Goal: Task Accomplishment & Management: Manage account settings

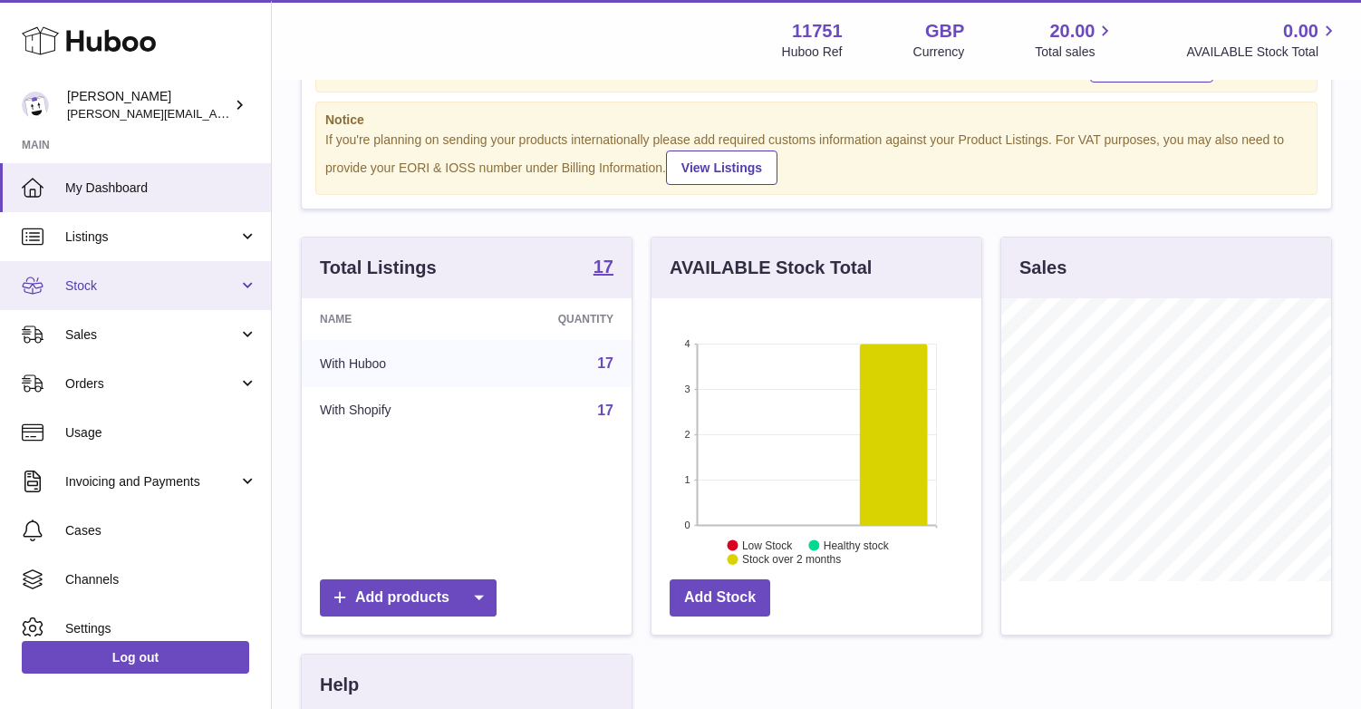
scroll to position [32, 0]
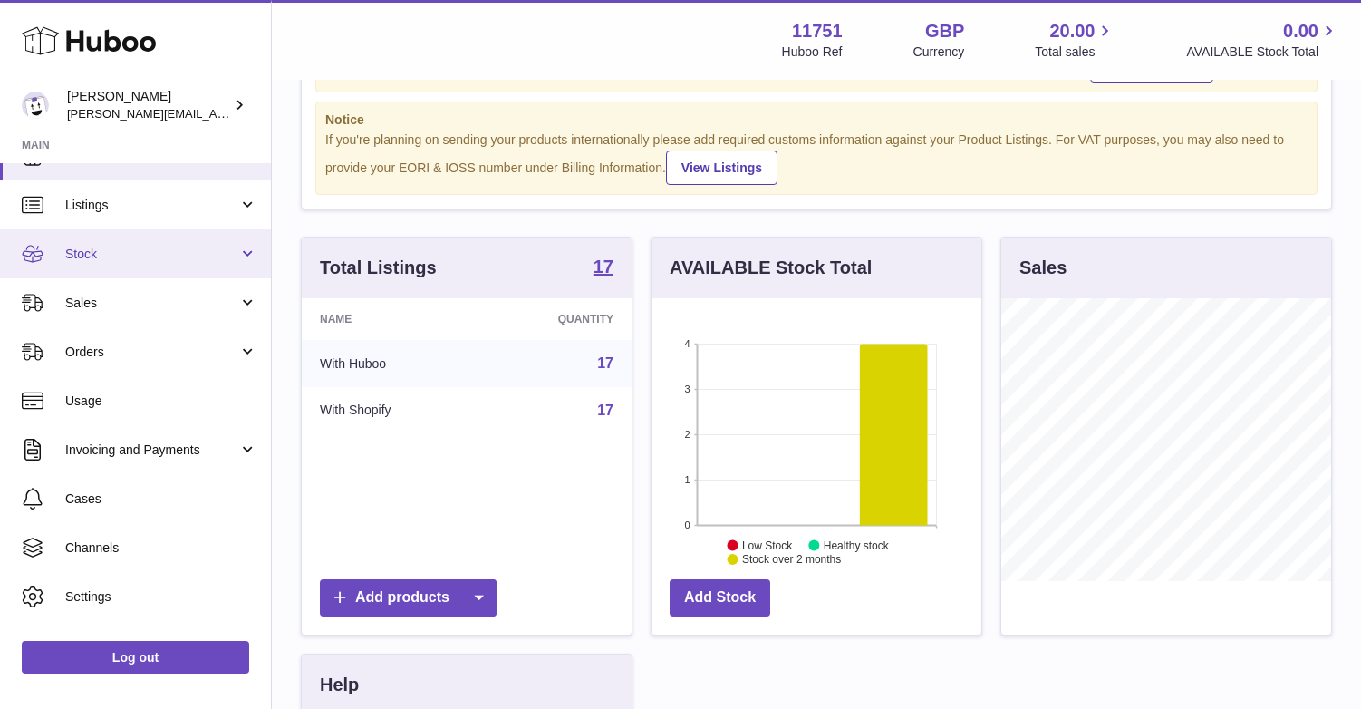
click at [101, 251] on span "Stock" at bounding box center [151, 254] width 173 height 17
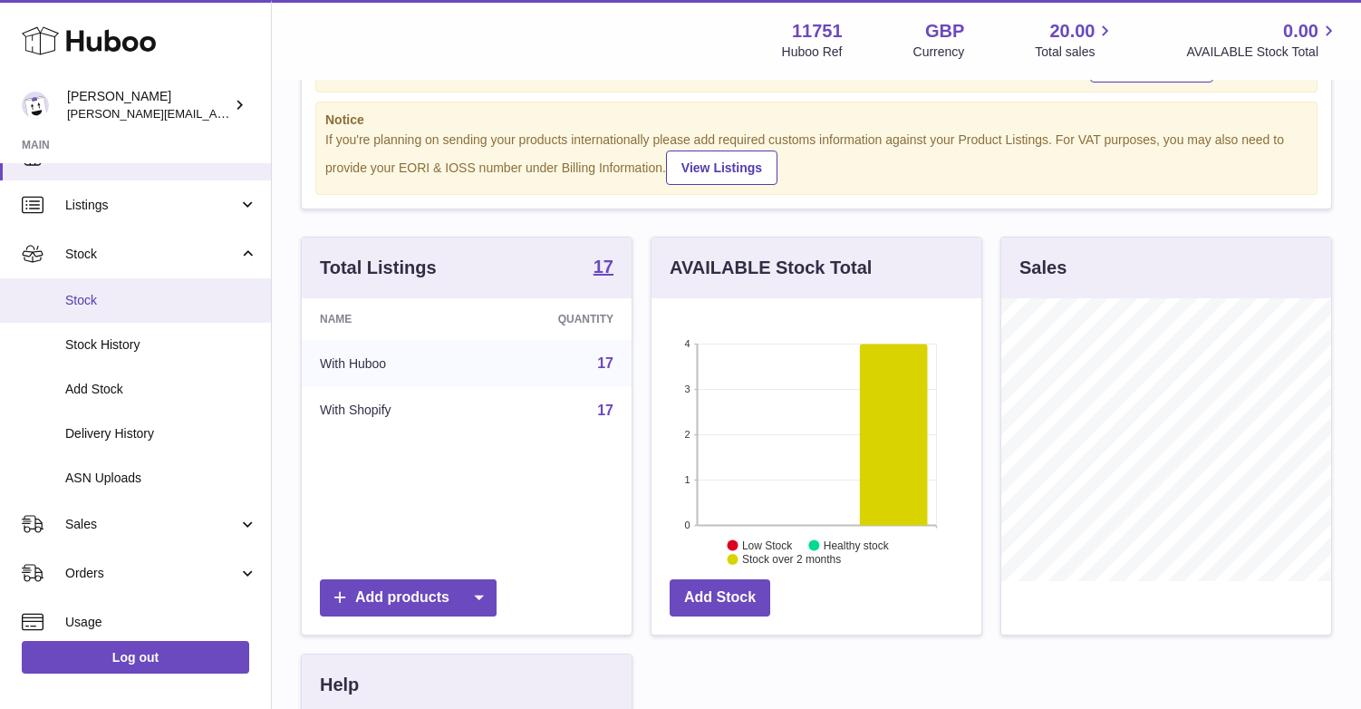
click at [94, 305] on span "Stock" at bounding box center [161, 300] width 192 height 17
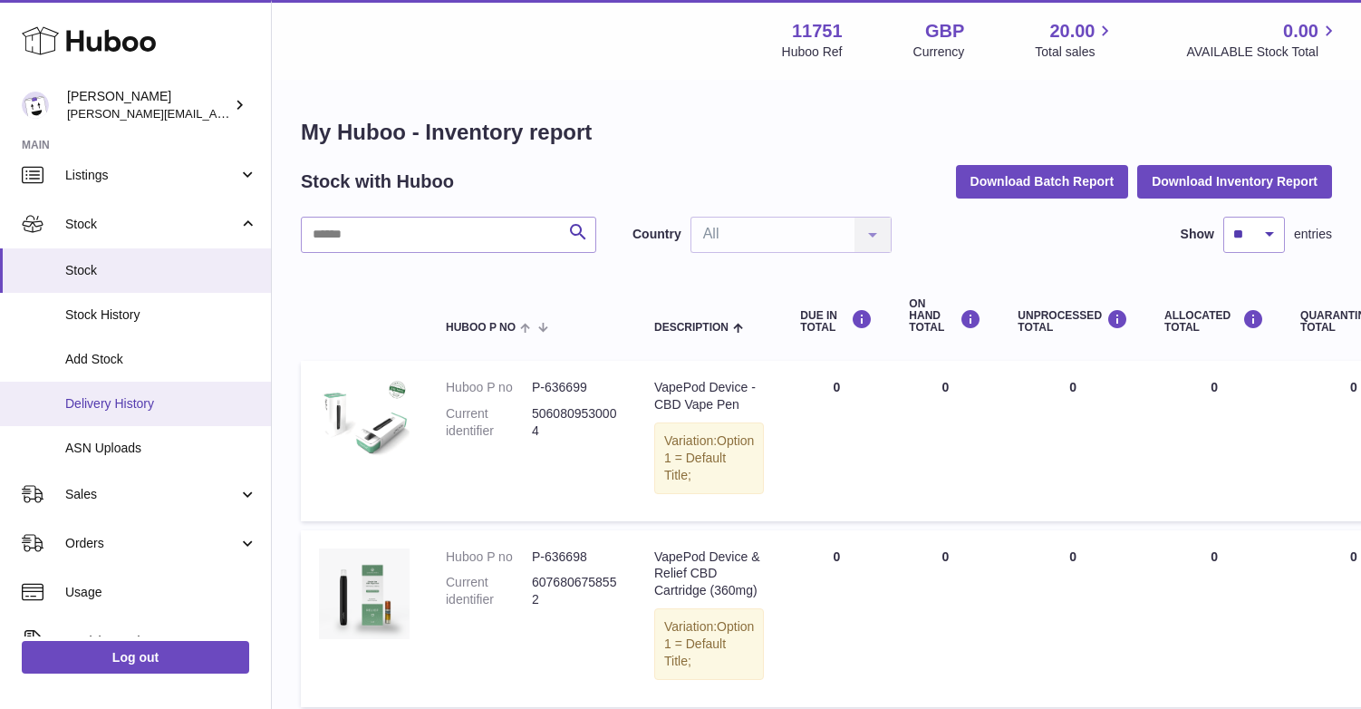
scroll to position [286, 0]
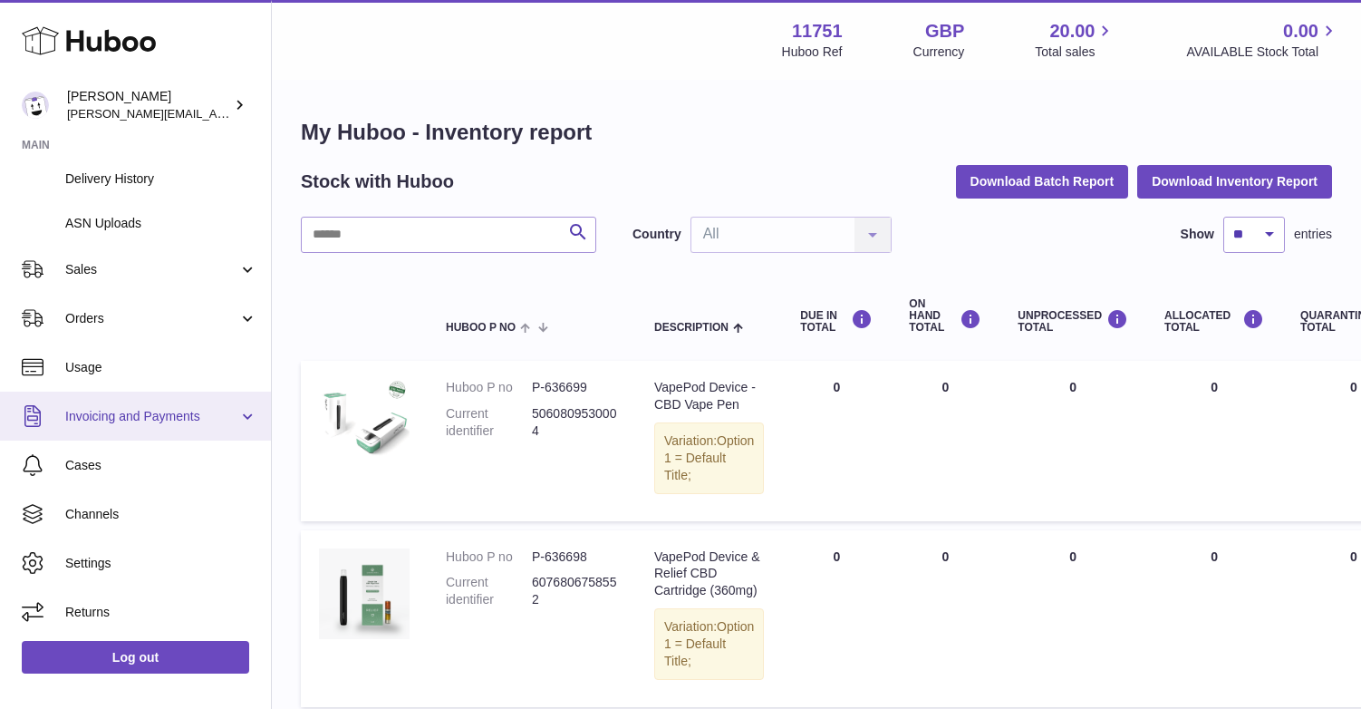
click at [125, 402] on link "Invoicing and Payments" at bounding box center [135, 415] width 271 height 49
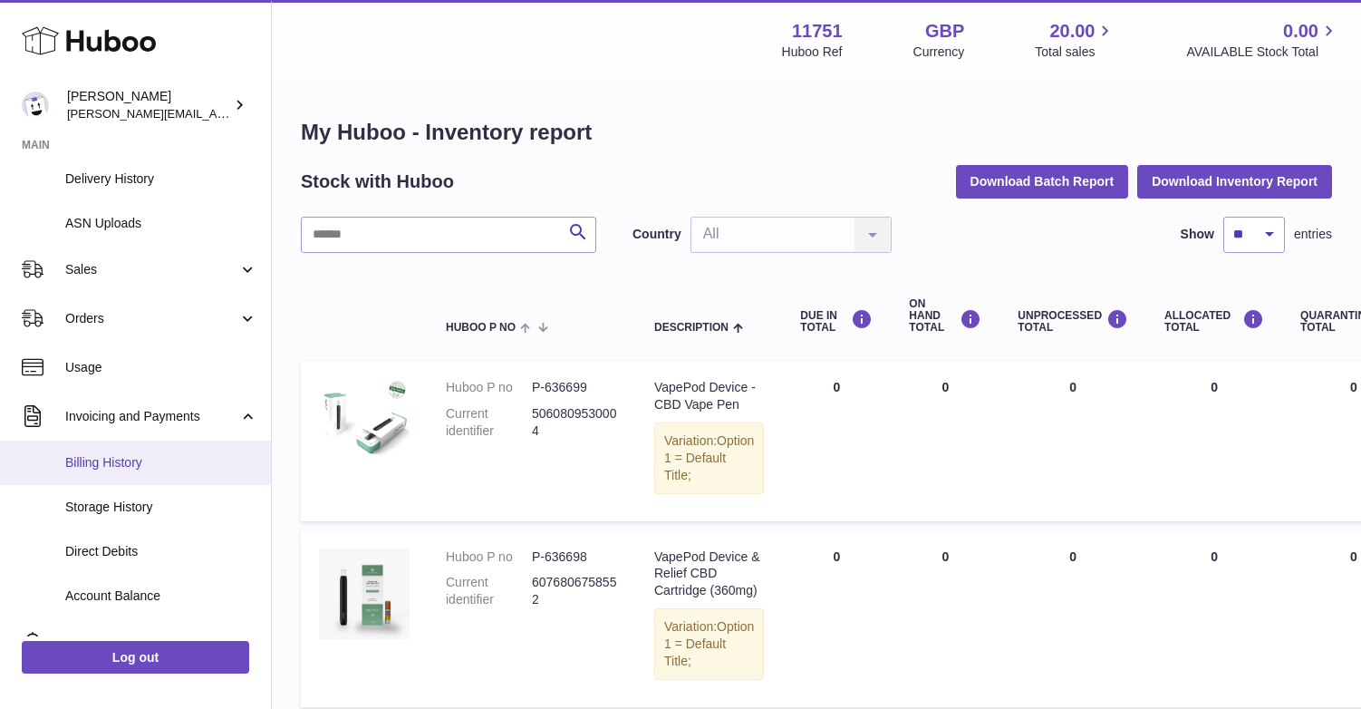
click at [128, 461] on span "Billing History" at bounding box center [161, 462] width 192 height 17
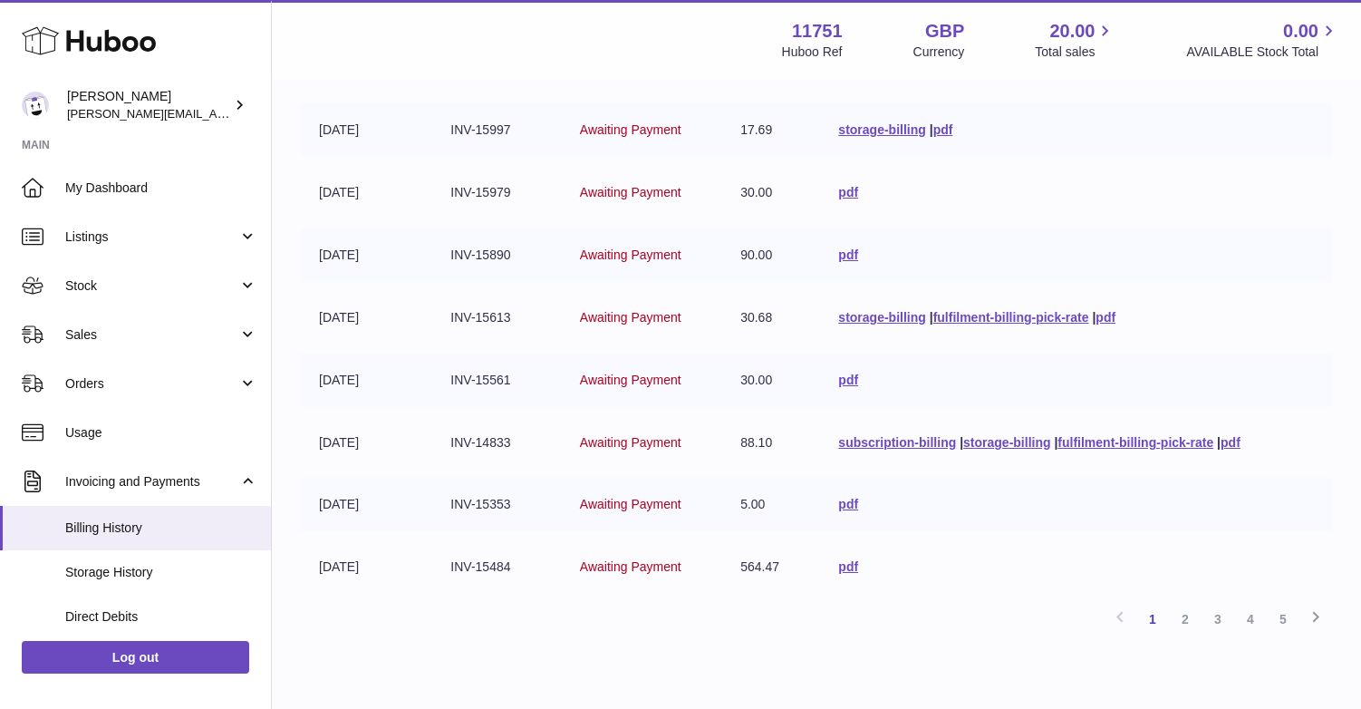
scroll to position [396, 0]
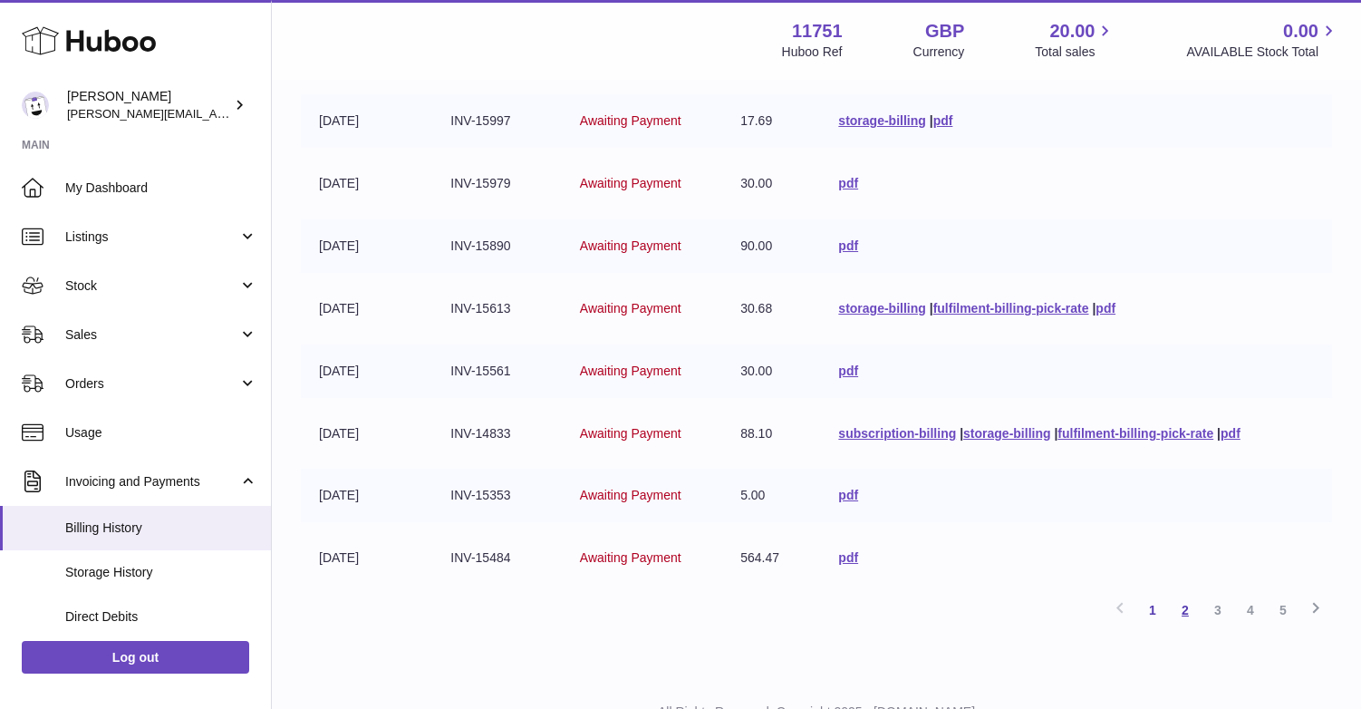
click at [1185, 609] on link "2" at bounding box center [1185, 609] width 33 height 33
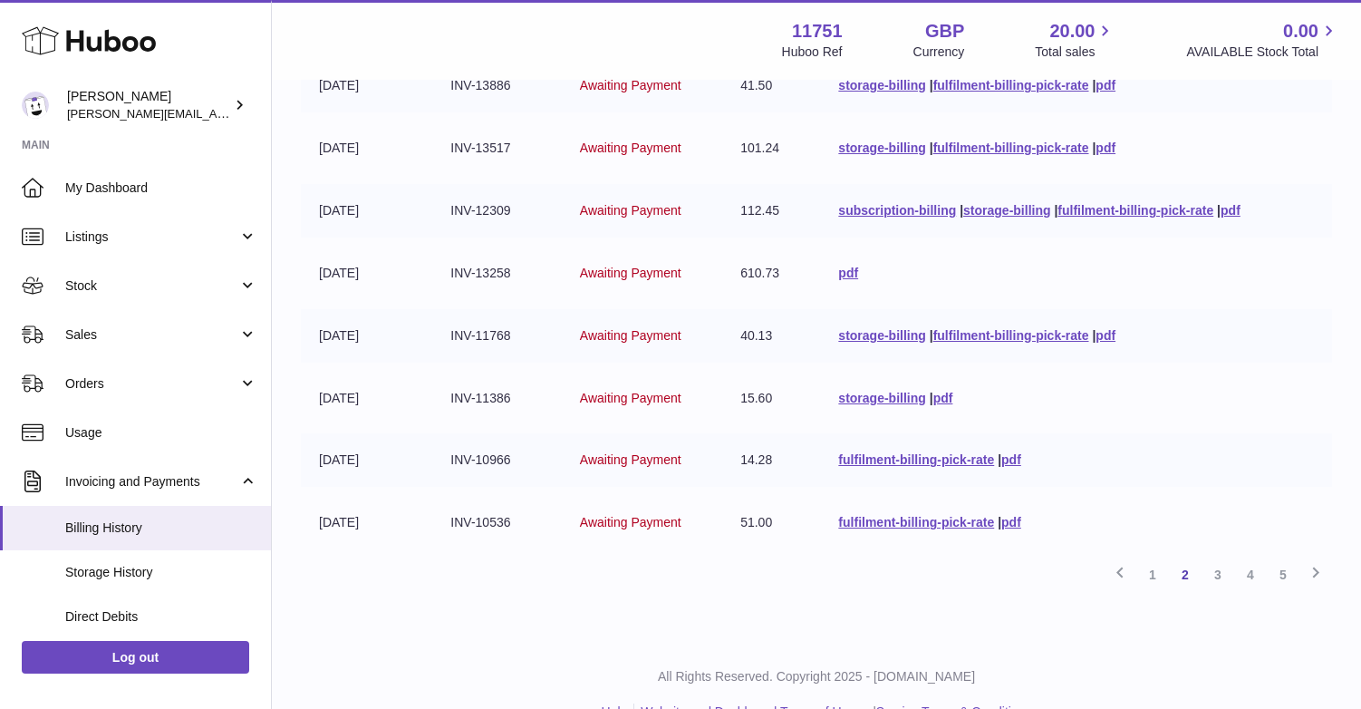
scroll to position [470, 0]
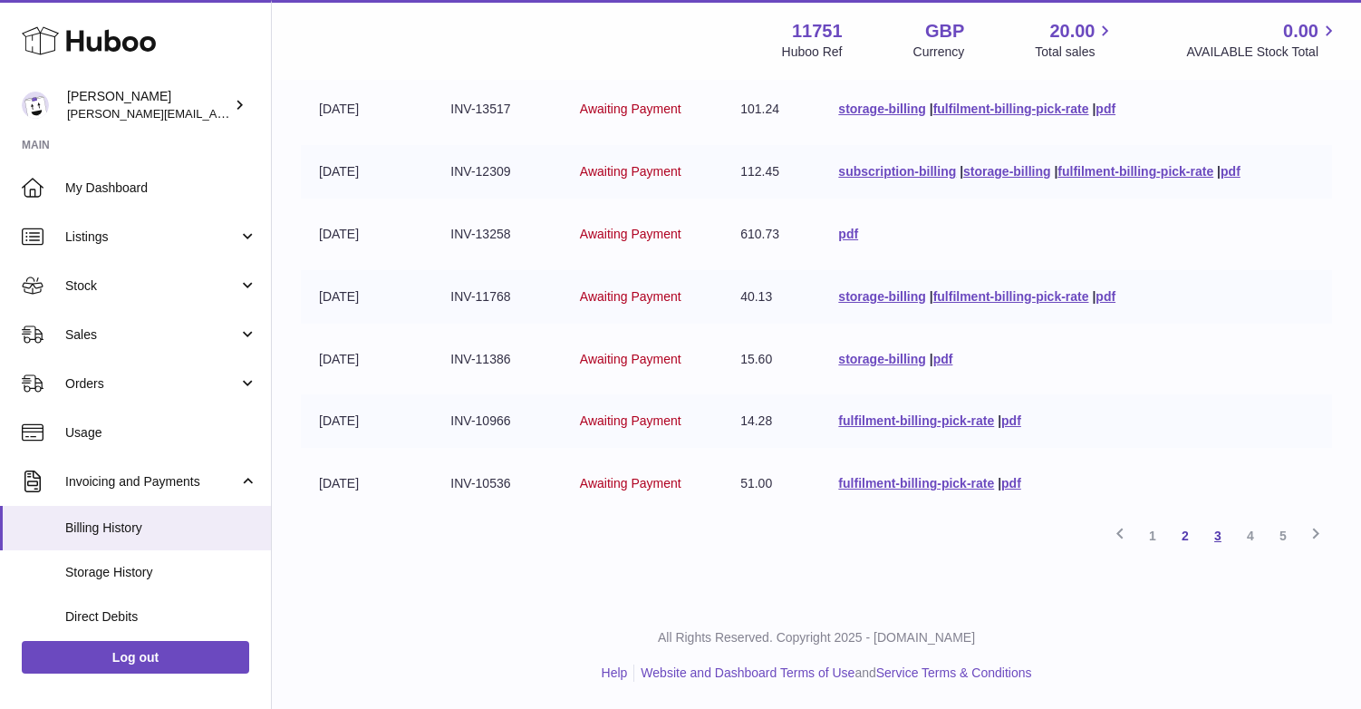
click at [1216, 533] on link "3" at bounding box center [1217, 535] width 33 height 33
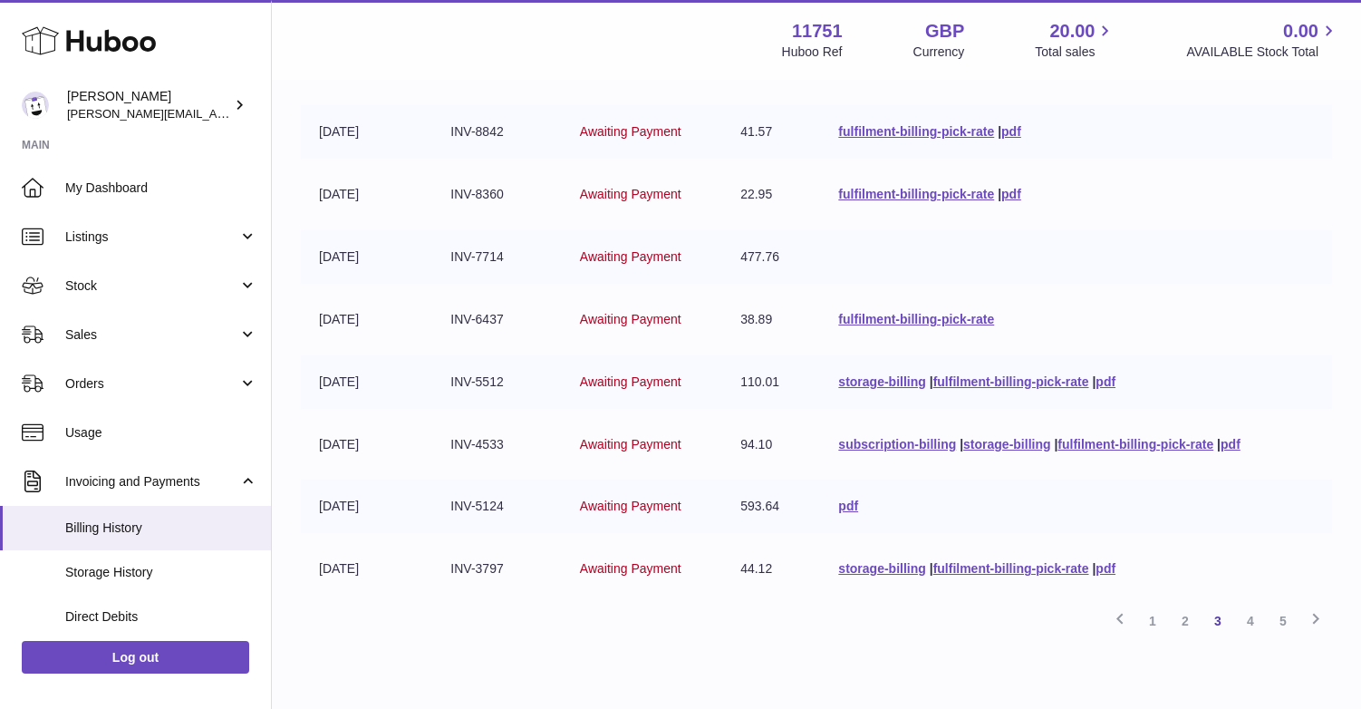
scroll to position [381, 0]
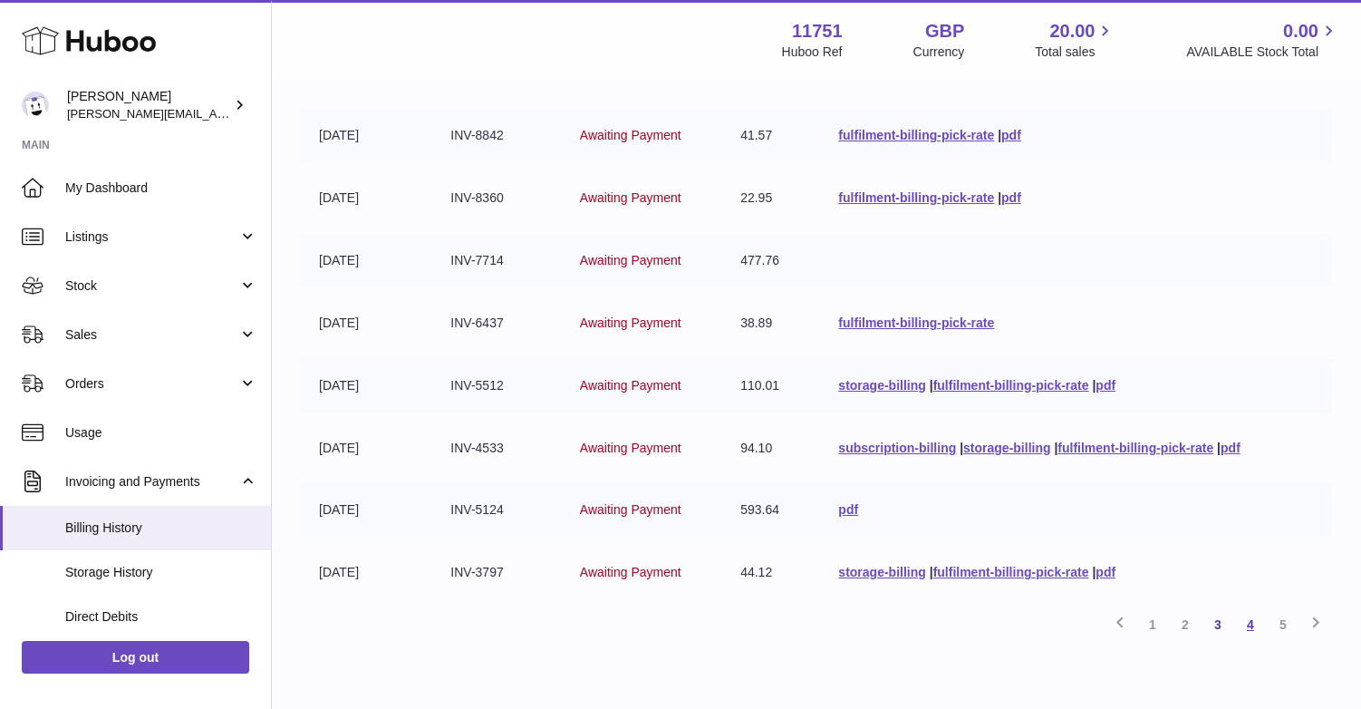
click at [1253, 620] on link "4" at bounding box center [1250, 624] width 33 height 33
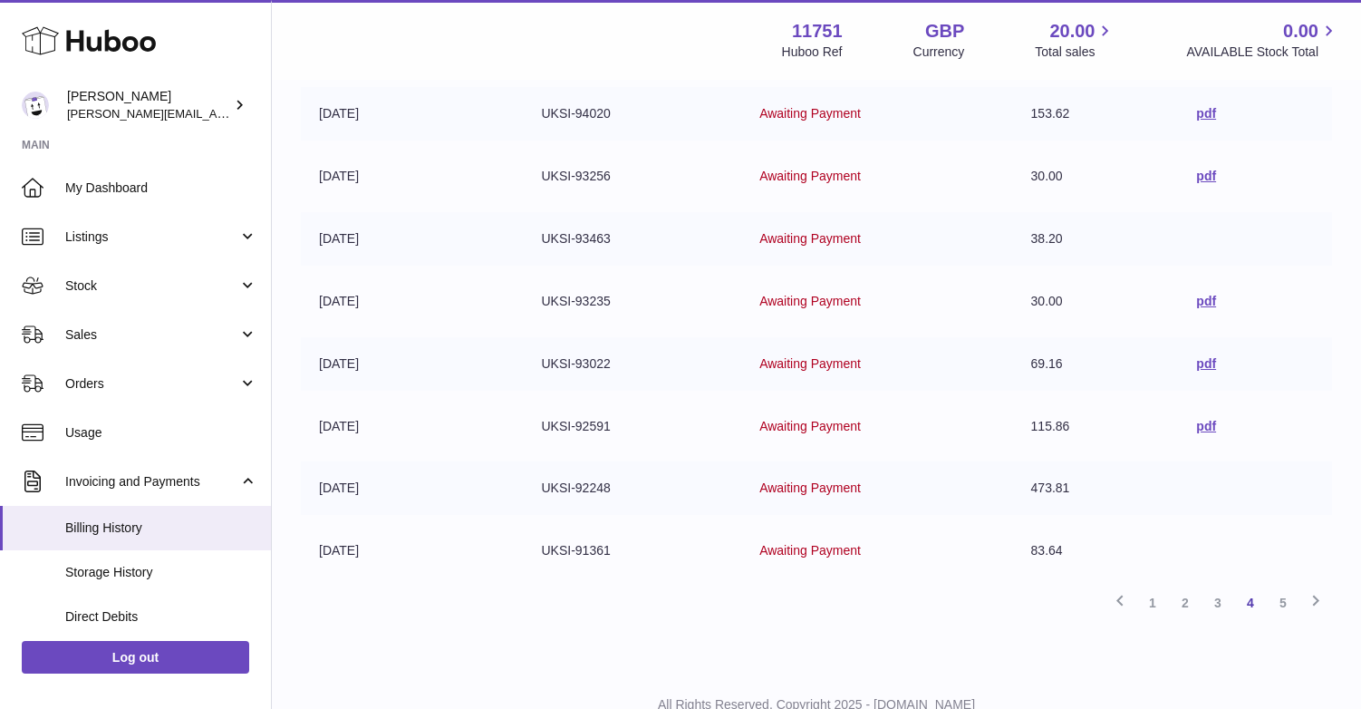
scroll to position [429, 0]
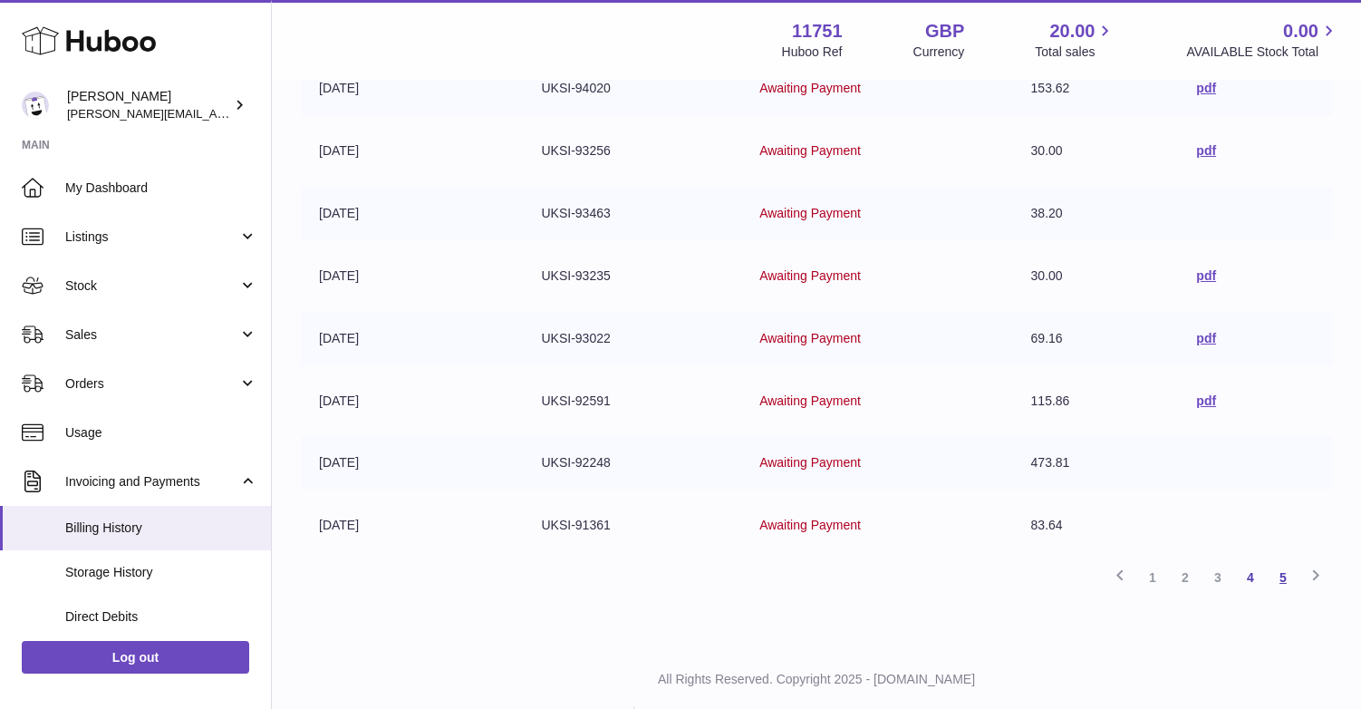
click at [1278, 574] on link "5" at bounding box center [1283, 577] width 33 height 33
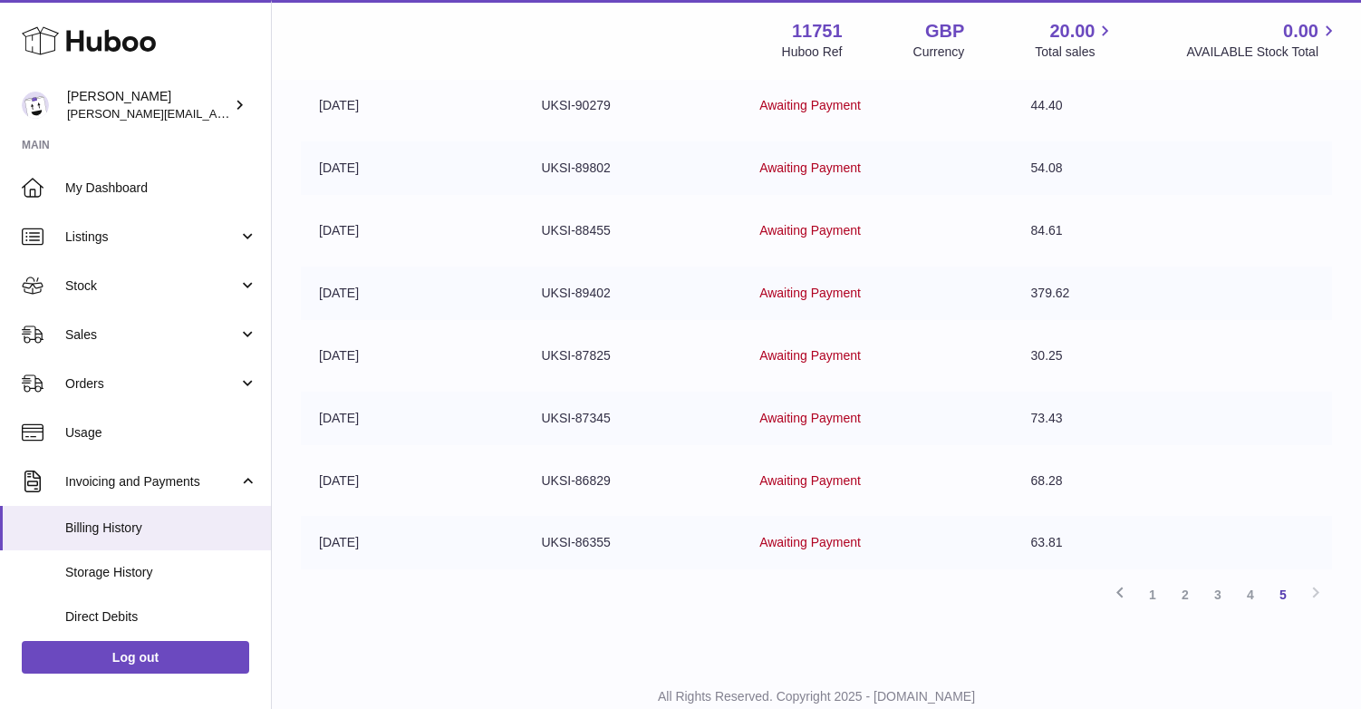
scroll to position [408, 0]
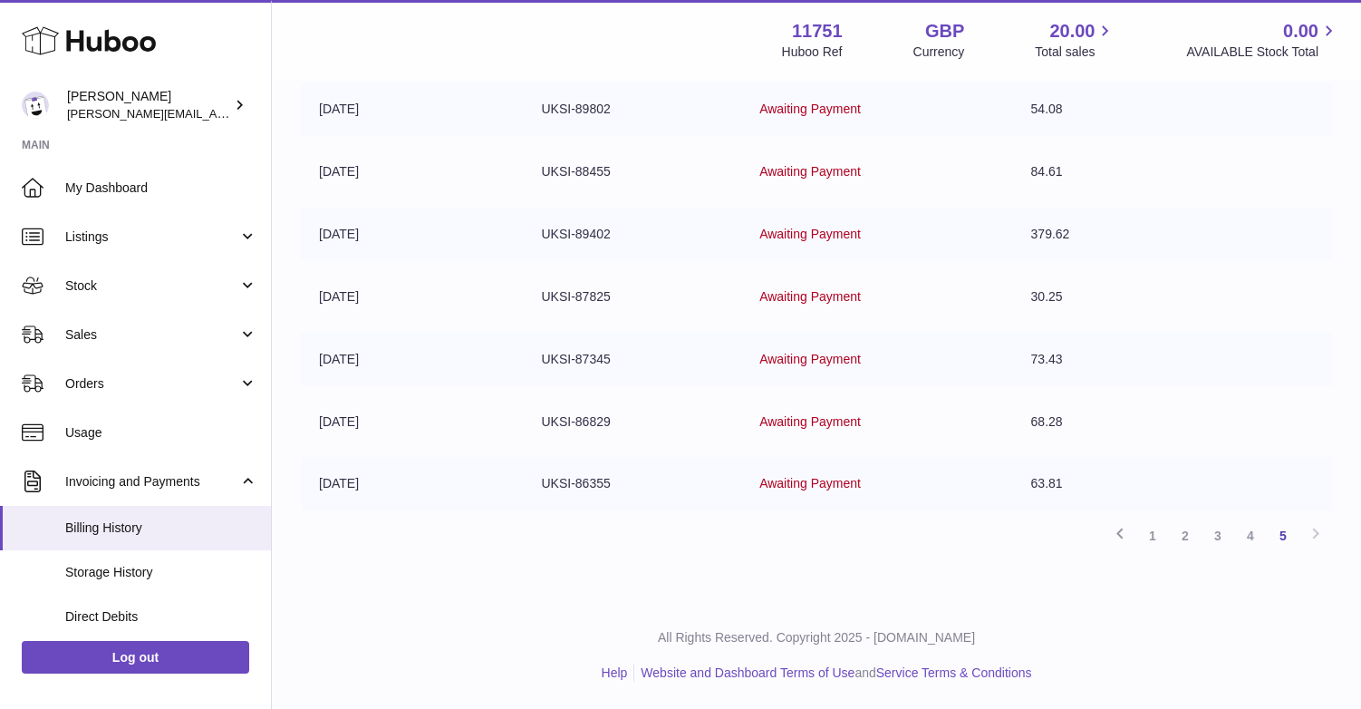
click at [1312, 531] on div "Previous 1 2 3 4 5 Next" at bounding box center [816, 535] width 1031 height 33
click at [1316, 531] on div "Previous 1 2 3 4 5 Next" at bounding box center [816, 535] width 1031 height 33
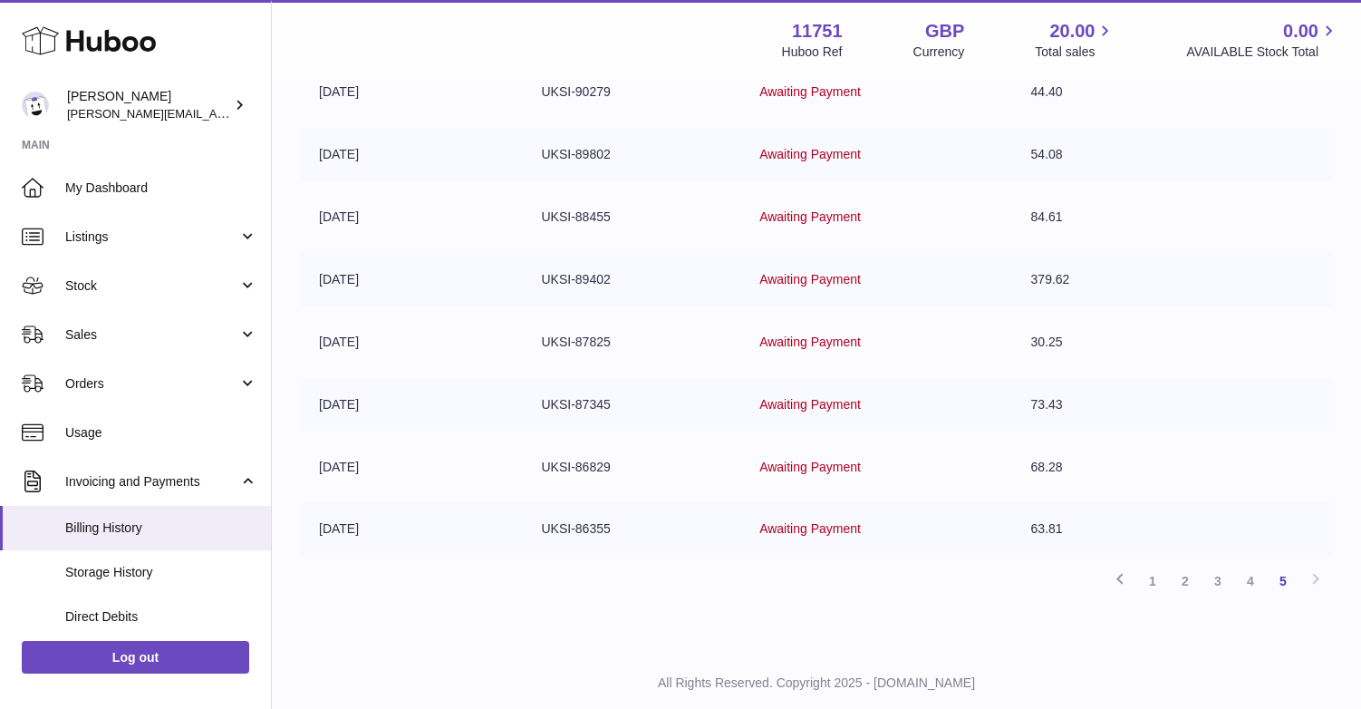
scroll to position [352, 0]
